Goal: Transaction & Acquisition: Purchase product/service

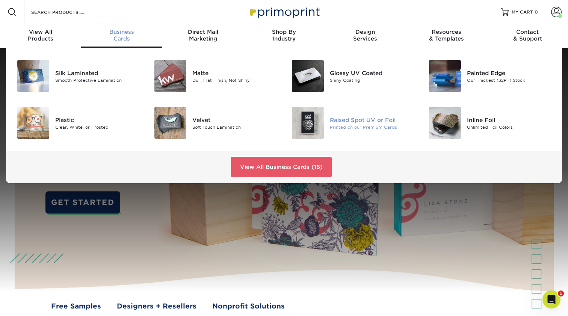
click at [307, 124] on img at bounding box center [308, 123] width 32 height 32
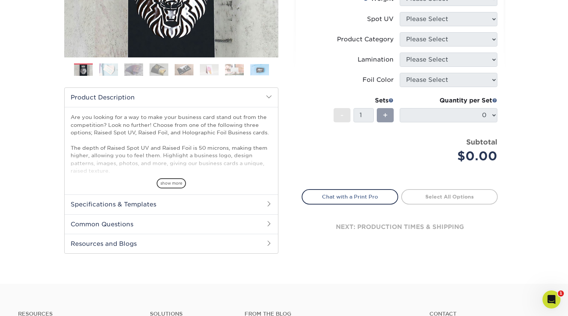
scroll to position [217, 0]
click at [181, 203] on h2 "Specifications & Templates" at bounding box center [171, 204] width 213 height 20
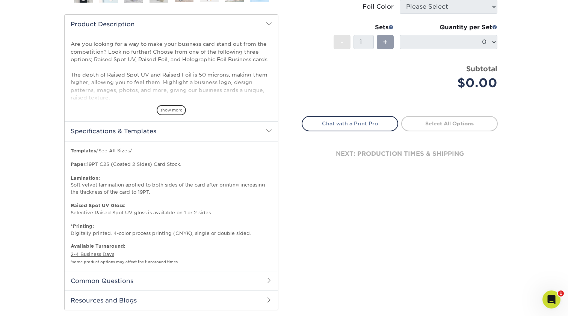
scroll to position [300, 0]
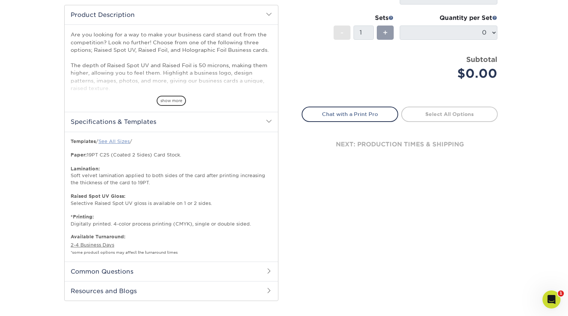
click at [121, 143] on link "See All Sizes" at bounding box center [113, 142] width 31 height 6
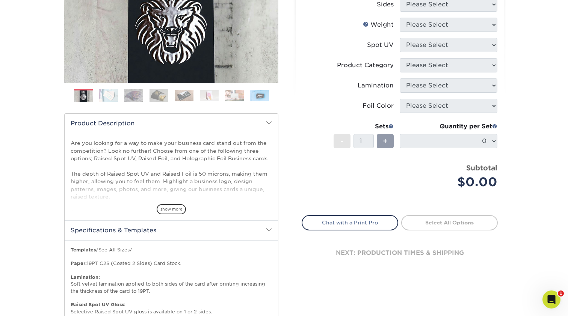
scroll to position [169, 0]
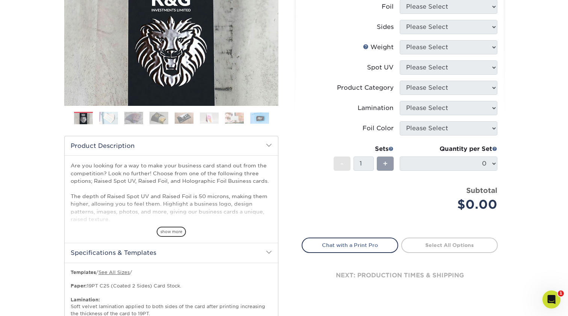
click at [101, 118] on img at bounding box center [108, 117] width 19 height 13
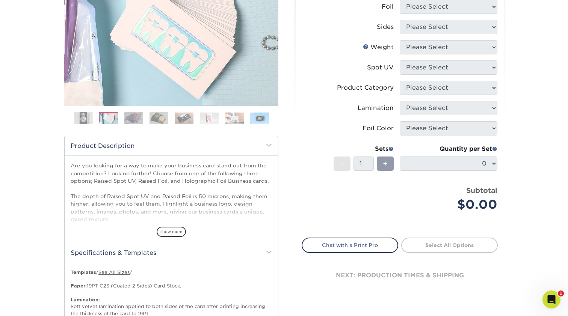
click at [129, 123] on img at bounding box center [133, 117] width 19 height 13
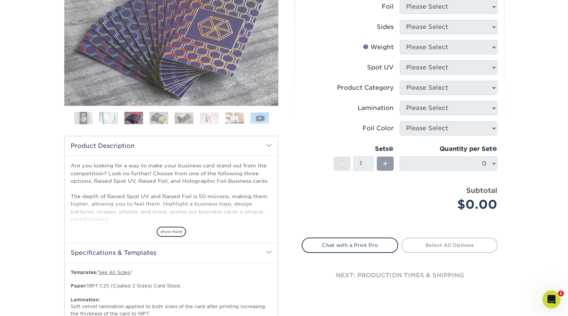
scroll to position [132, 0]
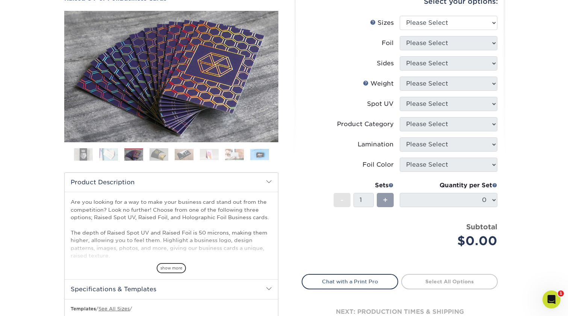
click at [105, 157] on img at bounding box center [108, 154] width 19 height 13
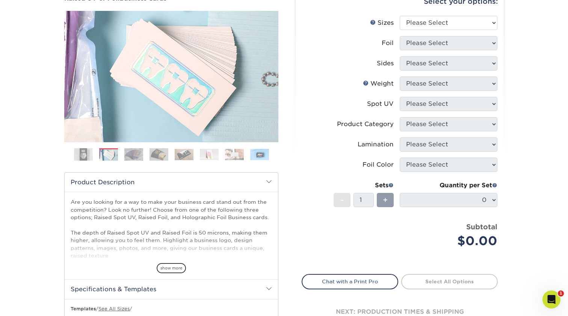
click at [131, 158] on img at bounding box center [133, 154] width 19 height 13
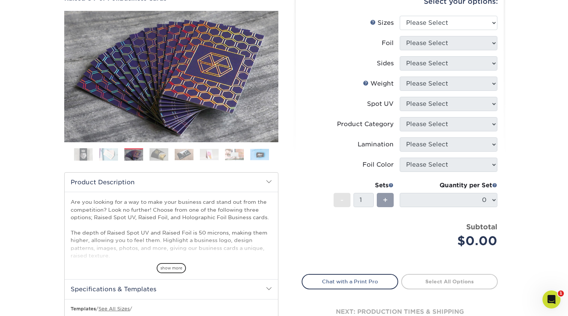
click at [145, 158] on ol at bounding box center [171, 157] width 214 height 18
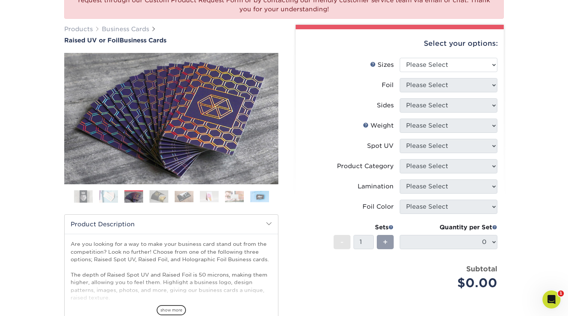
scroll to position [69, 0]
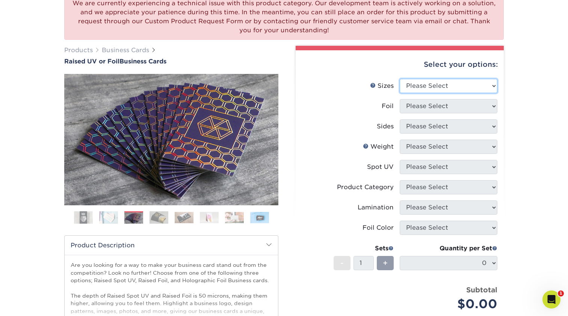
select select "2.00x3.50"
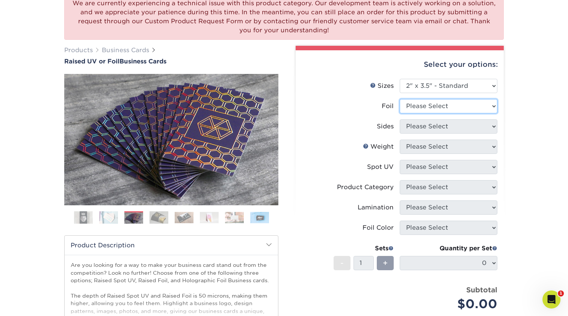
select select "1"
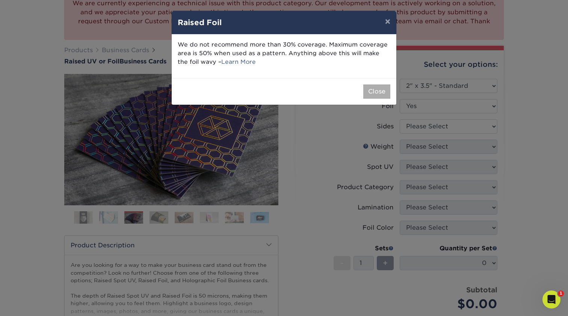
click at [372, 89] on button "Close" at bounding box center [376, 91] width 27 height 14
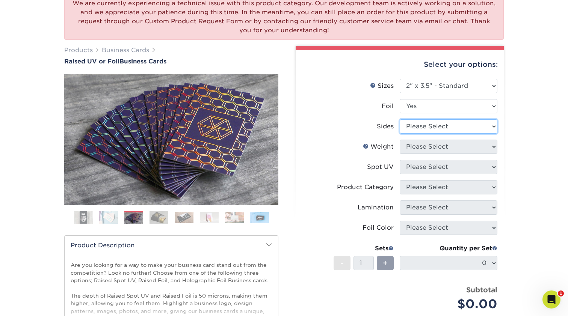
select select "34527644-b4fd-4ffb-9092-1318eefcd9d9"
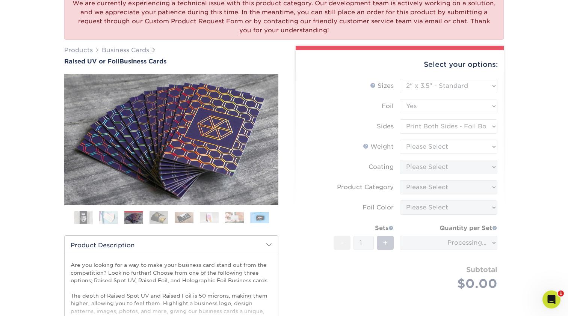
click at [423, 147] on form "Sizes Help Sizes Please Select 2" x 3.5" - Standard Foil Please Select" at bounding box center [399, 193] width 196 height 229
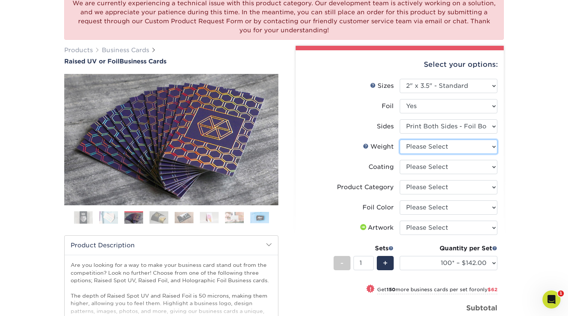
select select "16PT"
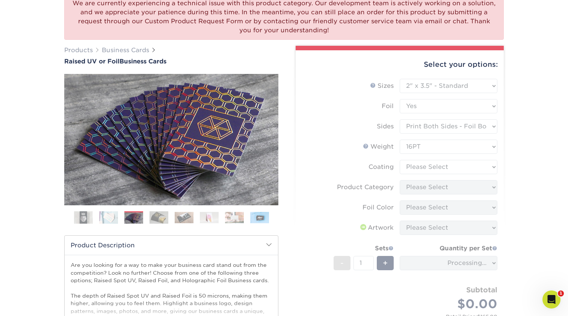
click at [423, 167] on form "Sizes Help Sizes Please Select 2" x 3.5" - Standard Foil Please Select" at bounding box center [399, 207] width 196 height 257
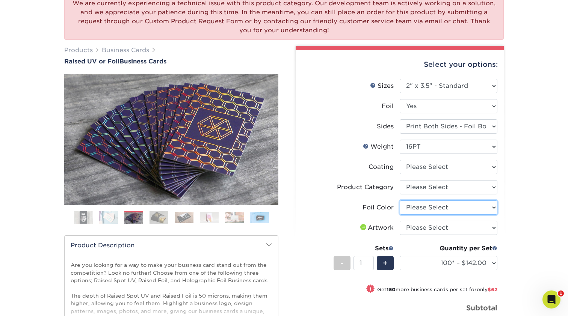
select select "070be916-f238-4bbb-84b5-b64a15a64c9f"
click at [169, 218] on ol at bounding box center [171, 220] width 214 height 18
click at [157, 219] on img at bounding box center [158, 217] width 19 height 13
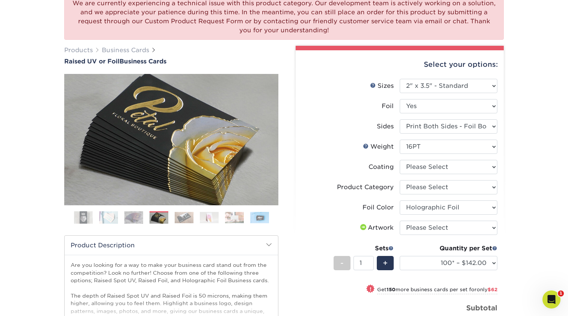
click at [176, 220] on img at bounding box center [184, 218] width 19 height 12
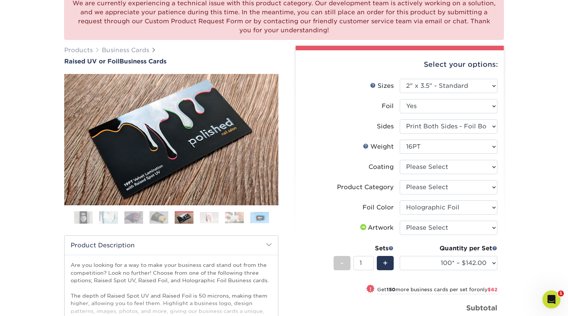
click at [197, 221] on ol at bounding box center [171, 220] width 214 height 18
click at [211, 221] on img at bounding box center [209, 218] width 19 height 12
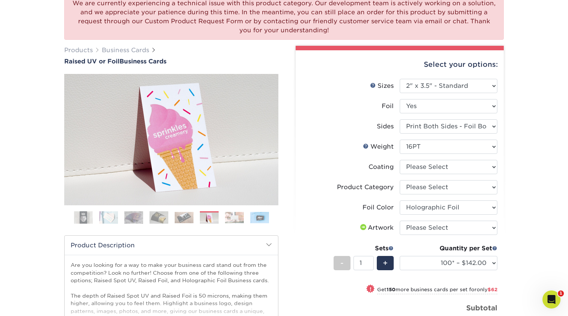
click at [236, 221] on img at bounding box center [234, 218] width 19 height 12
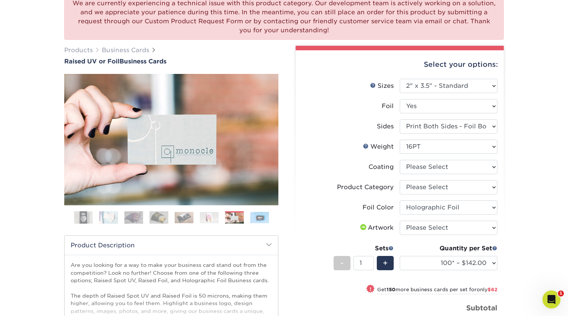
click at [88, 219] on img at bounding box center [83, 217] width 19 height 19
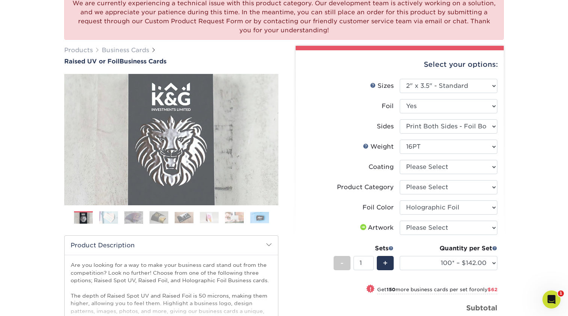
click at [102, 219] on img at bounding box center [108, 217] width 19 height 13
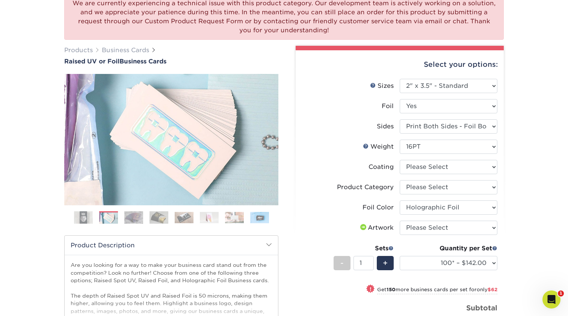
click at [128, 218] on img at bounding box center [133, 217] width 19 height 13
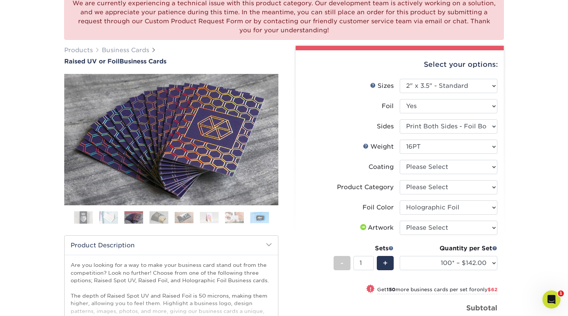
click at [107, 217] on img at bounding box center [108, 217] width 19 height 13
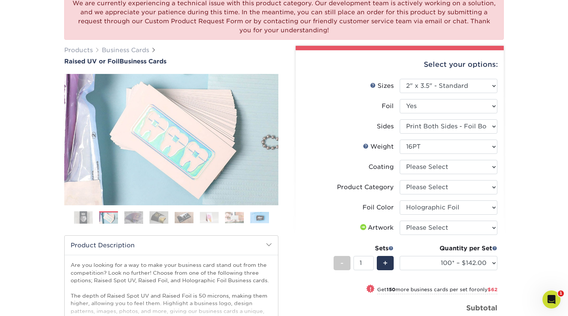
click at [134, 223] on img at bounding box center [133, 217] width 19 height 13
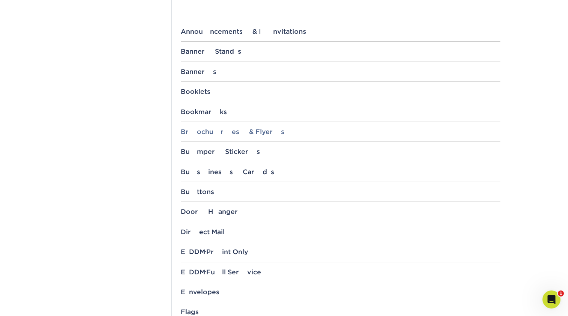
scroll to position [300, 0]
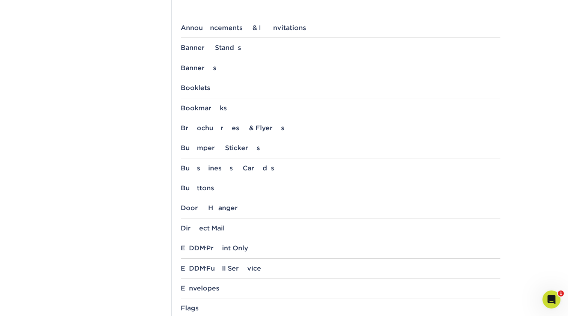
click at [200, 161] on div "File Templates Using Primoprint "Certified Templates" ensures proper, speedy, a…" at bounding box center [340, 252] width 338 height 945
click at [200, 166] on div "Business Cards" at bounding box center [340, 168] width 319 height 8
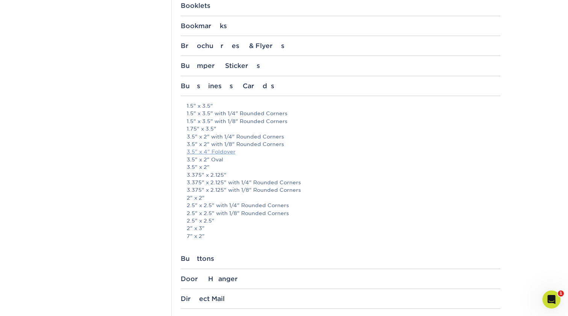
scroll to position [386, 0]
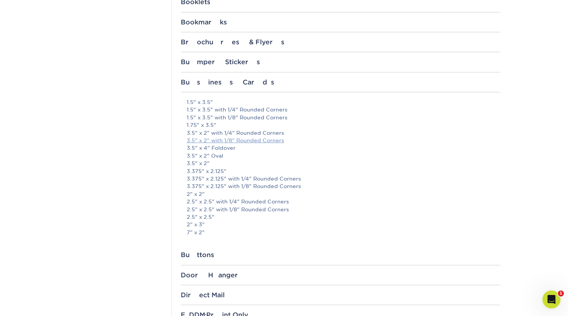
click at [215, 140] on link "3.5" x 2" with 1/8" Rounded Corners" at bounding box center [235, 140] width 97 height 6
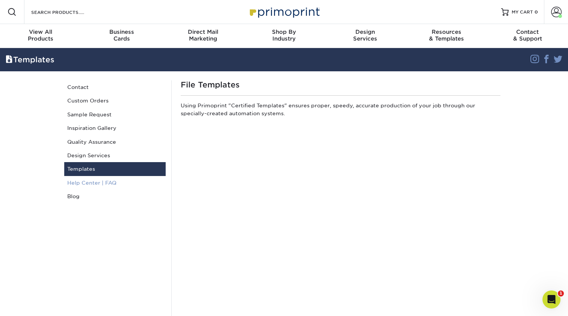
scroll to position [0, 0]
